Goal: Information Seeking & Learning: Learn about a topic

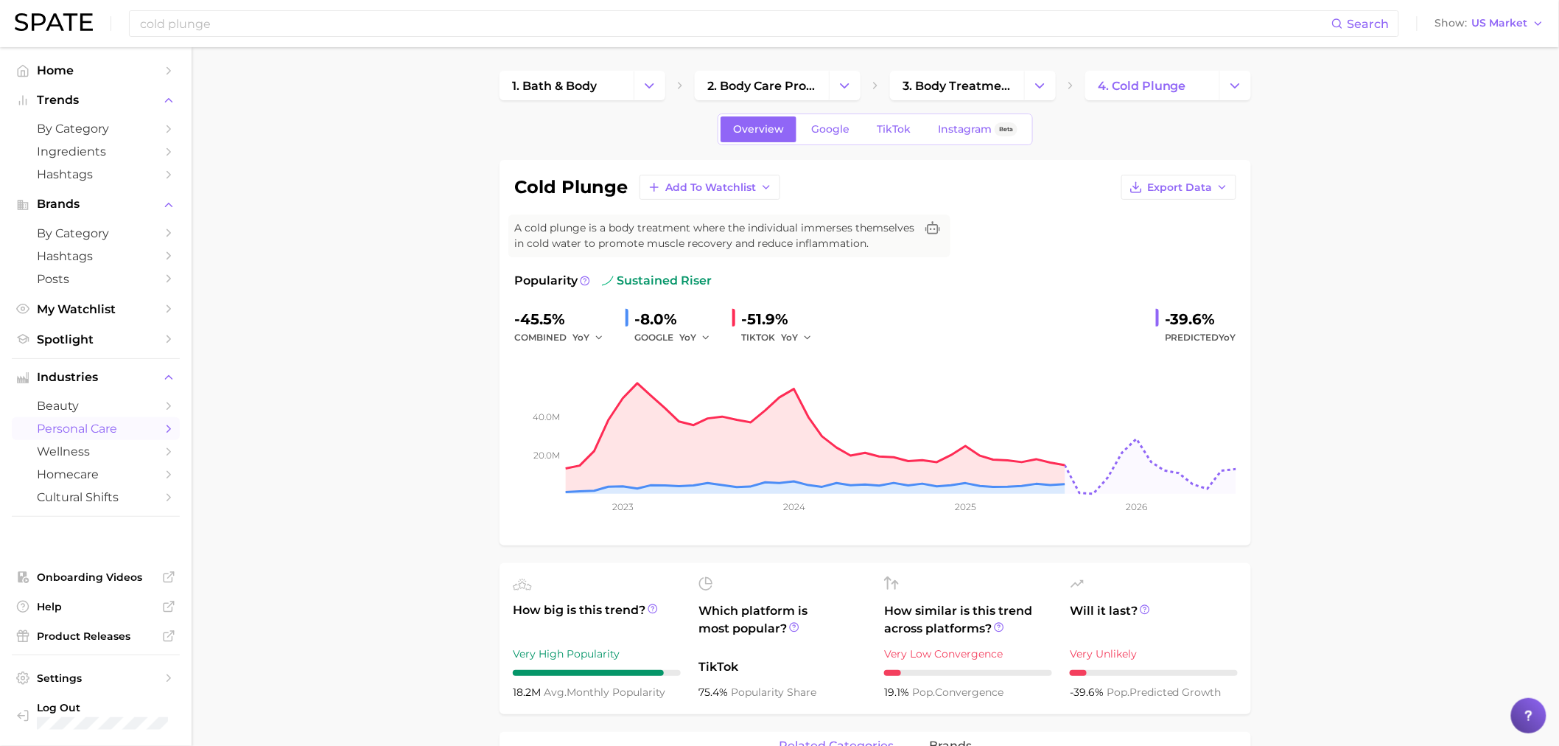
click at [772, 337] on div "TIKTOK YoY" at bounding box center [781, 338] width 81 height 18
click at [798, 345] on button "YoY" at bounding box center [797, 338] width 32 height 18
click at [800, 376] on button "QoQ" at bounding box center [862, 387] width 162 height 27
drag, startPoint x: 720, startPoint y: 335, endPoint x: 710, endPoint y: 337, distance: 10.0
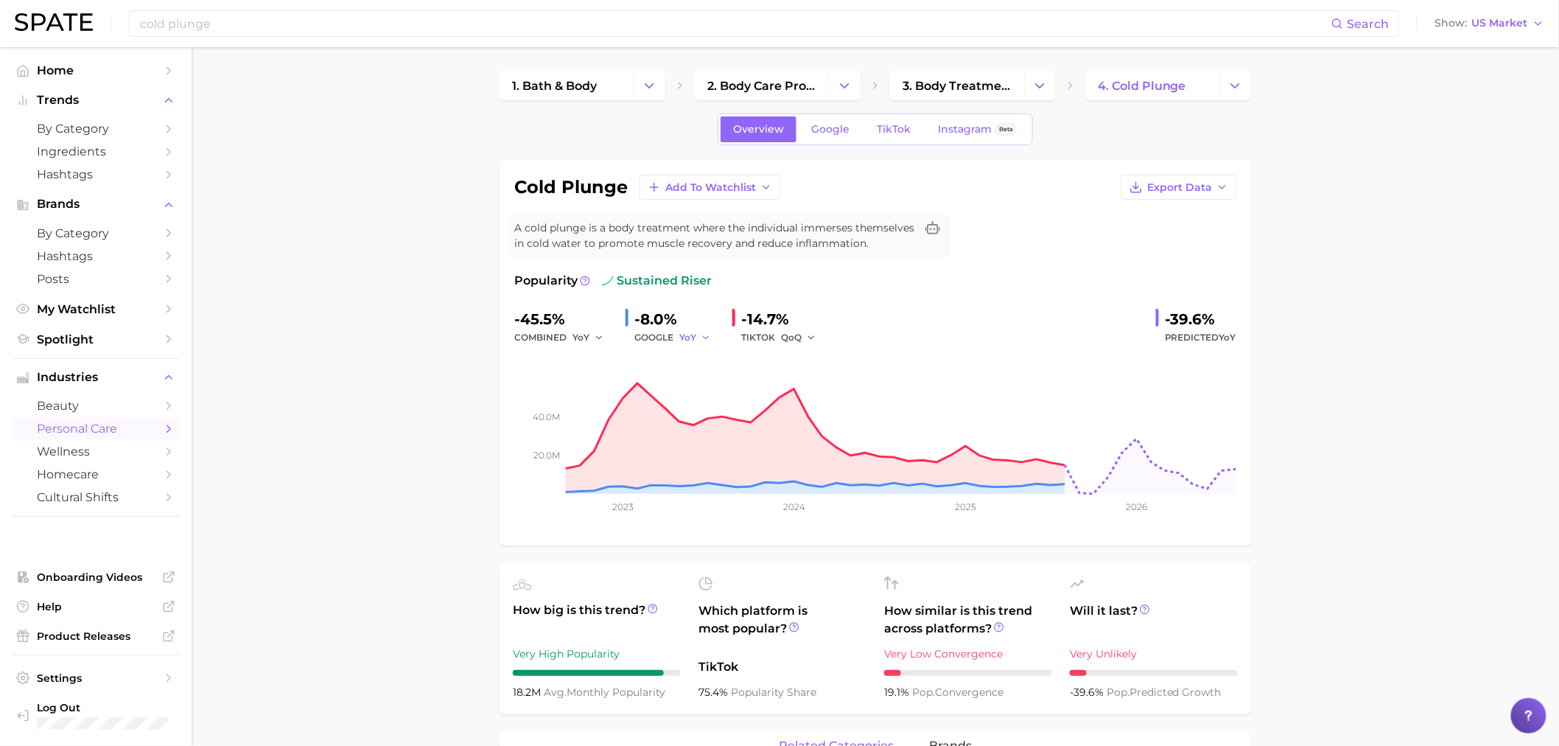
click at [711, 337] on div "-45.5% combined YoY -8.0% GOOGLE YoY -14.7% TIKTOK QoQ -39.6% Predicted YoY" at bounding box center [875, 326] width 722 height 39
click at [710, 339] on icon "button" at bounding box center [706, 337] width 10 height 10
click at [704, 378] on button "QoQ" at bounding box center [760, 387] width 162 height 27
